Goal: Find specific page/section: Find specific page/section

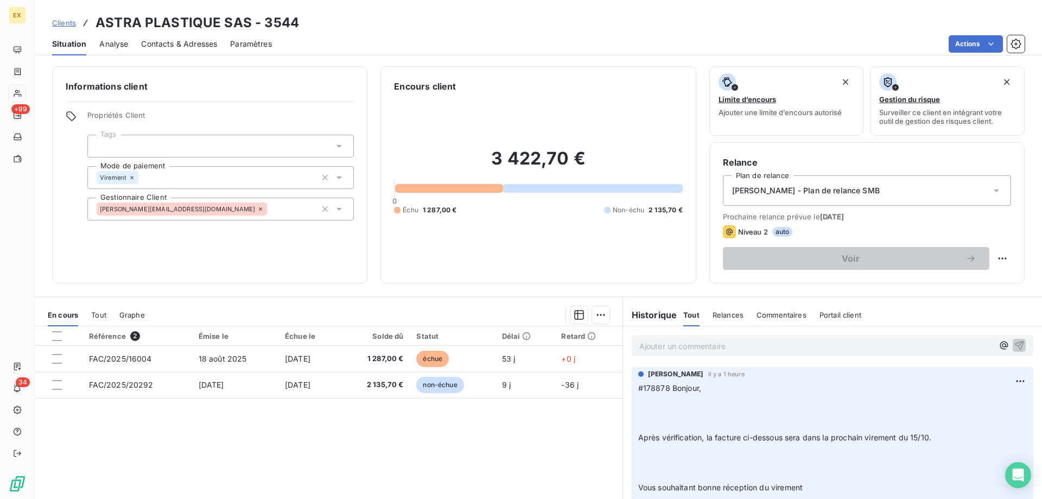
click at [69, 22] on span "Clients" at bounding box center [64, 22] width 24 height 9
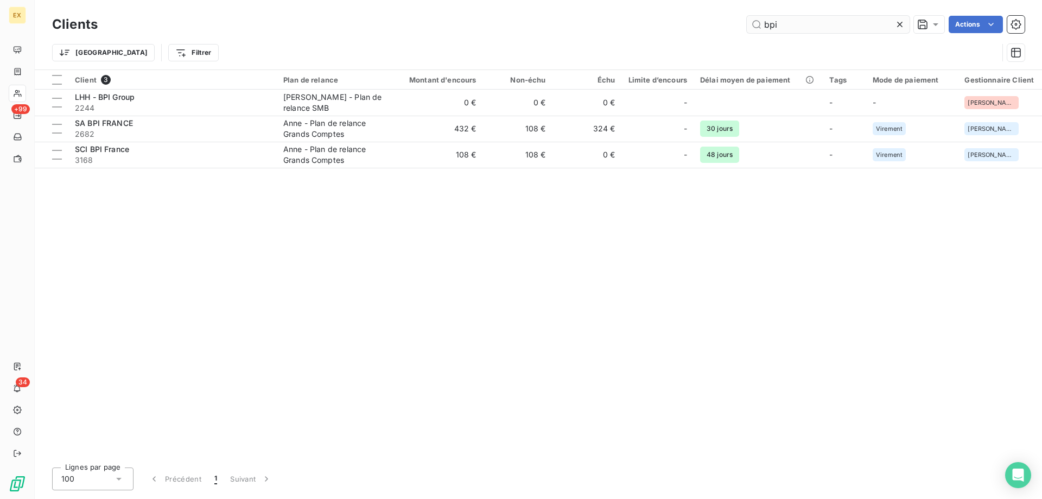
click at [779, 16] on input "bpi" at bounding box center [828, 24] width 163 height 17
drag, startPoint x: 783, startPoint y: 21, endPoint x: 737, endPoint y: 24, distance: 45.7
click at [737, 24] on div "bpi Actions" at bounding box center [568, 24] width 914 height 17
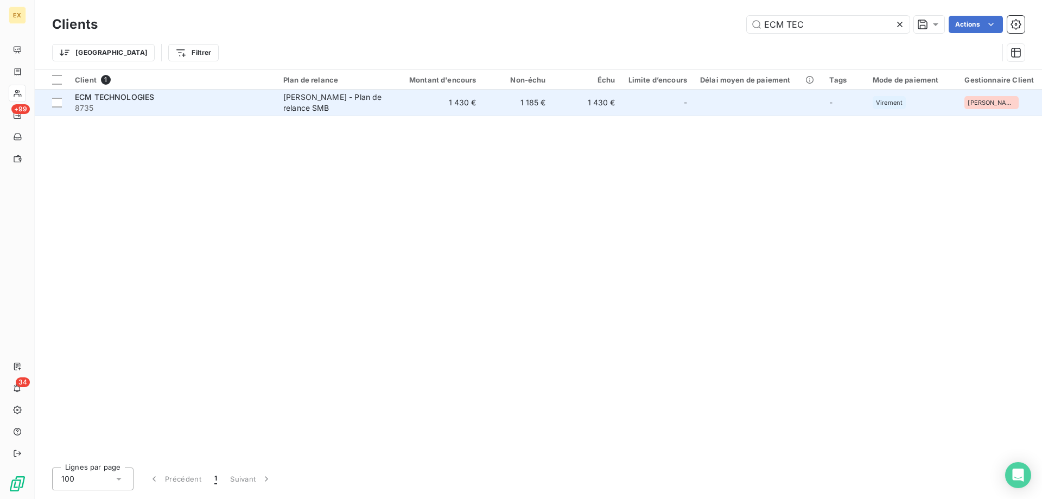
type input "ECM TEC"
click at [218, 96] on div "ECM TECHNOLOGIES" at bounding box center [172, 97] width 195 height 11
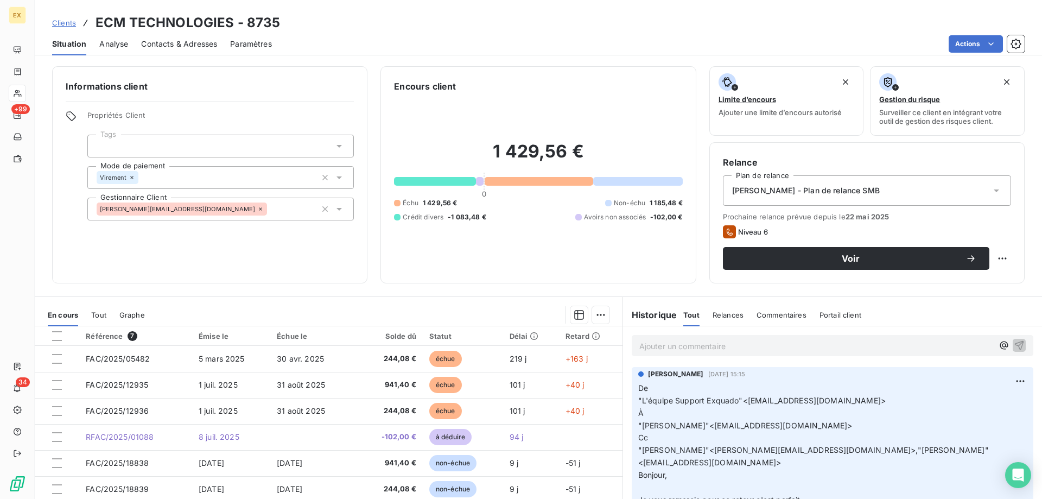
click at [669, 346] on p "Ajouter un commentaire ﻿" at bounding box center [816, 346] width 354 height 14
